Goal: Task Accomplishment & Management: Use online tool/utility

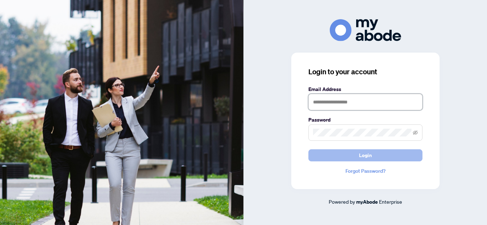
type input "**********"
click at [323, 157] on button "Login" at bounding box center [365, 156] width 114 height 12
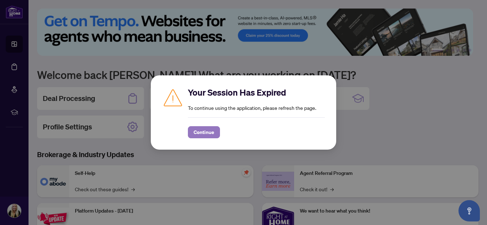
click at [207, 130] on span "Continue" at bounding box center [203, 132] width 21 height 11
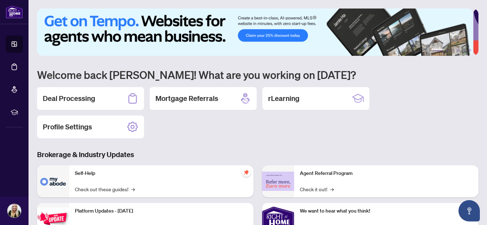
click at [72, 101] on h2 "Deal Processing" at bounding box center [69, 99] width 52 height 10
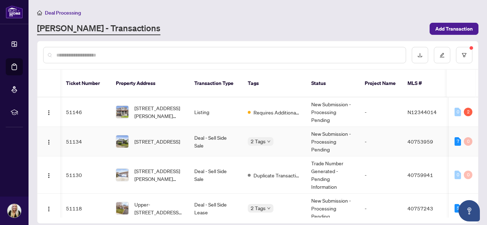
scroll to position [0, 19]
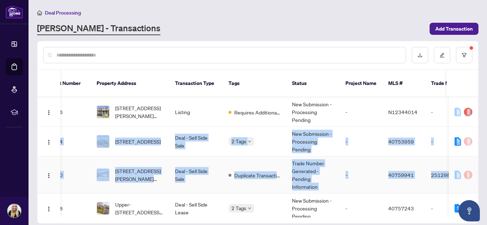
drag, startPoint x: 478, startPoint y: 97, endPoint x: 468, endPoint y: 163, distance: 67.4
click at [468, 167] on main "Deal Processing [PERSON_NAME] - Transactions Add Transaction Ticket Number Prop…" at bounding box center [257, 112] width 458 height 225
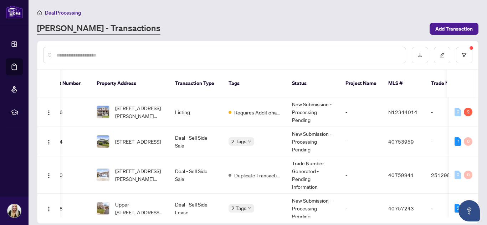
click at [356, 17] on div "Deal Processing [PERSON_NAME] - Transactions Add Transaction" at bounding box center [257, 22] width 441 height 27
